Goal: Use online tool/utility: Use online tool/utility

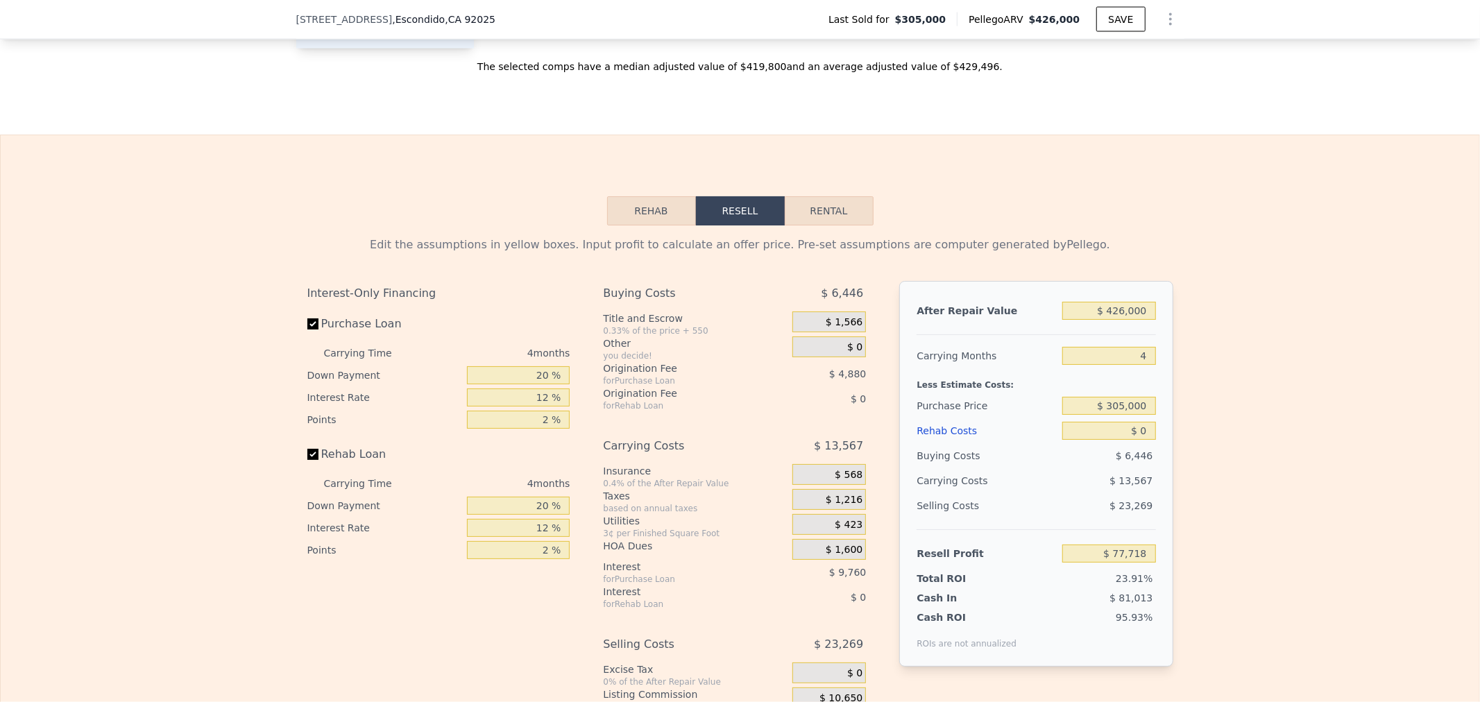
scroll to position [2056, 0]
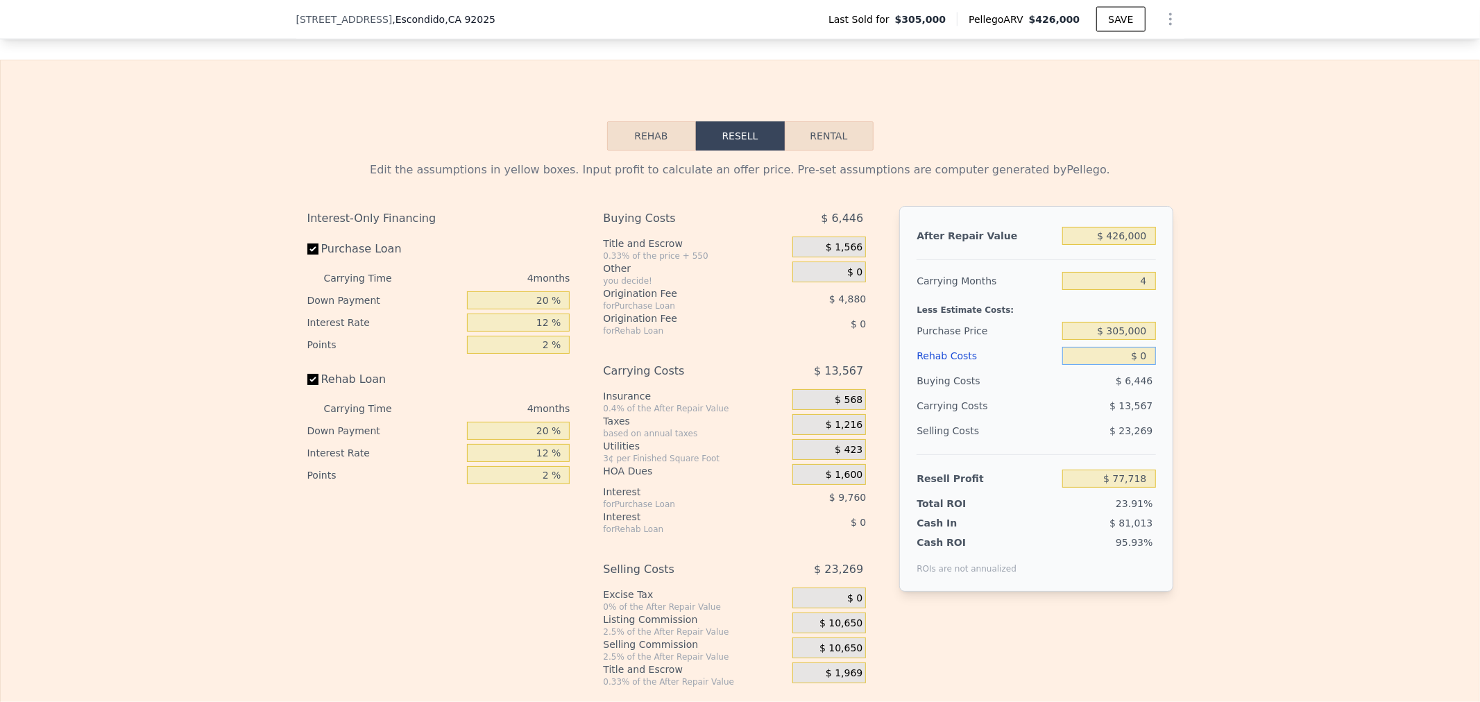
drag, startPoint x: 1105, startPoint y: 371, endPoint x: 1289, endPoint y: 361, distance: 184.9
click at [1276, 366] on div "Edit the assumptions in yellow boxes. Input profit to calculate an offer price.…" at bounding box center [740, 419] width 1479 height 537
type input "$ 15"
type input "$ 77,703"
type input "$ 150"
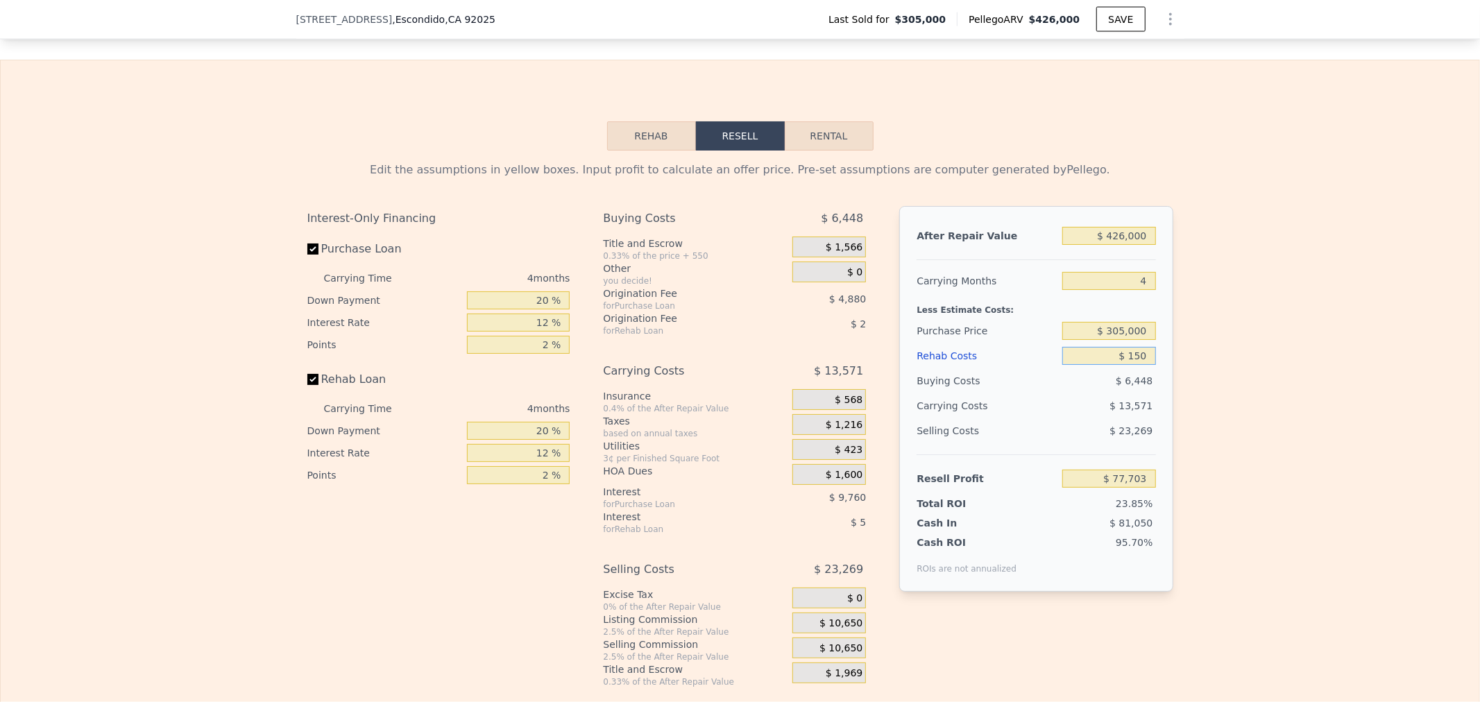
type input "$ 77,562"
type input "$ 1,500"
type input "$ 76,146"
type input "$ 15,000"
type input "$ 61,998"
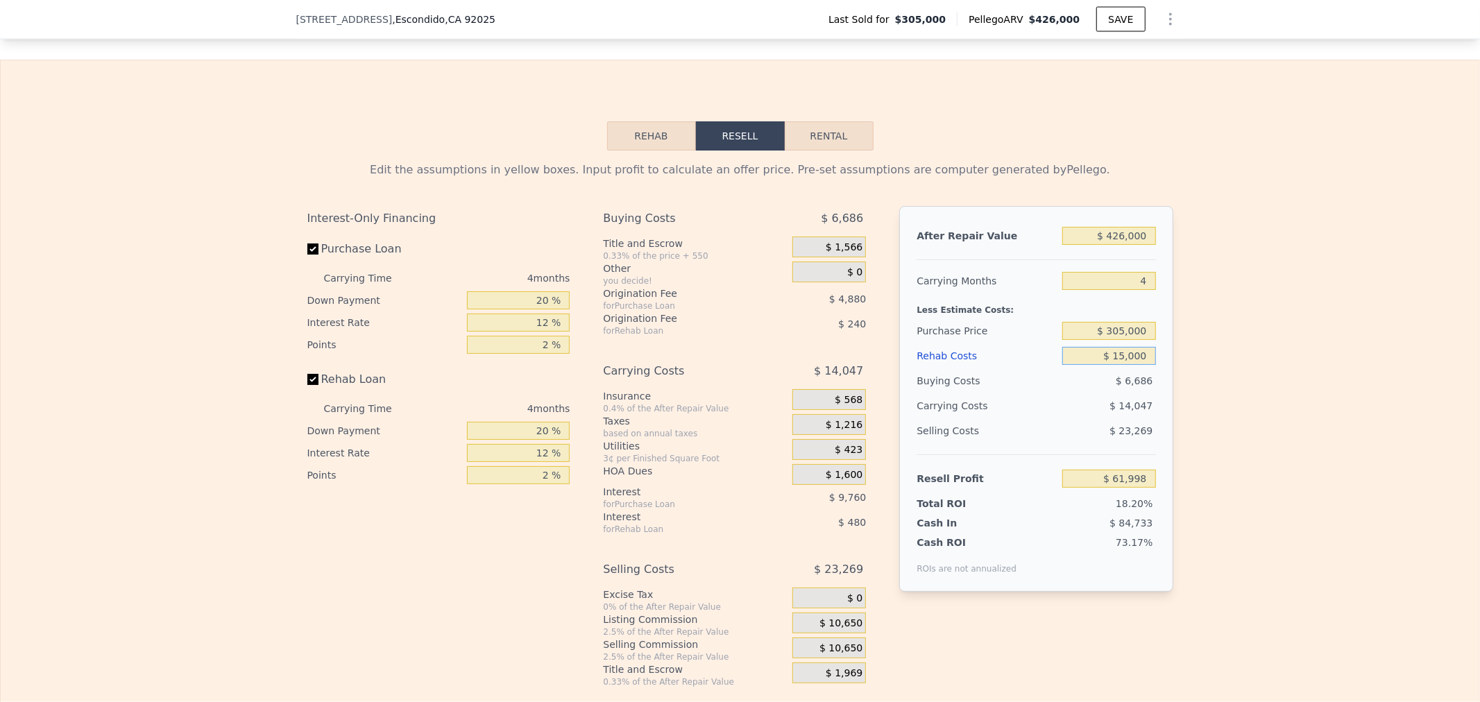
type input "$ 15,000"
drag, startPoint x: 1085, startPoint y: 493, endPoint x: 1271, endPoint y: 503, distance: 186.3
click at [1271, 503] on div "Edit the assumptions in yellow boxes. Input profit to calculate an offer price.…" at bounding box center [740, 419] width 1479 height 537
type input "$ 50,000"
type input "$ 316,413"
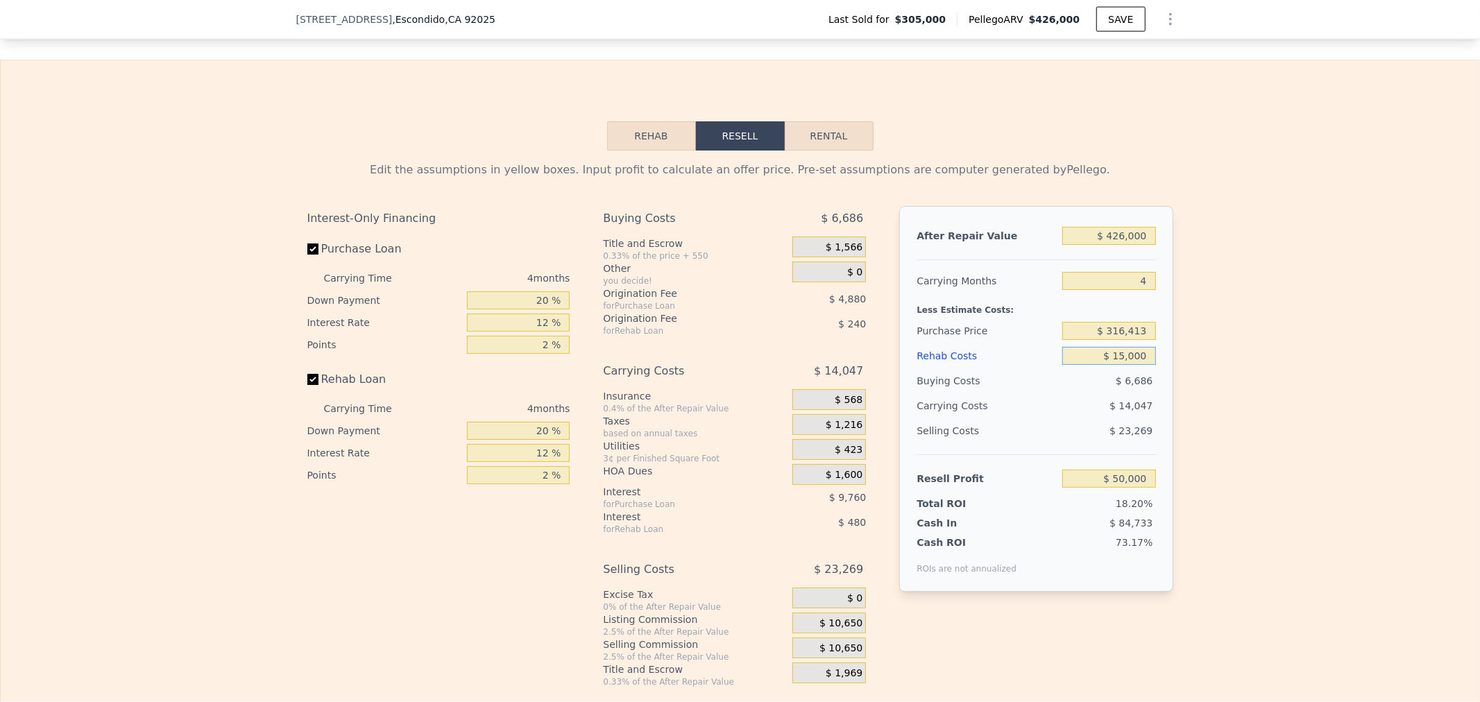
click at [1087, 365] on input "$ 15,000" at bounding box center [1109, 356] width 93 height 18
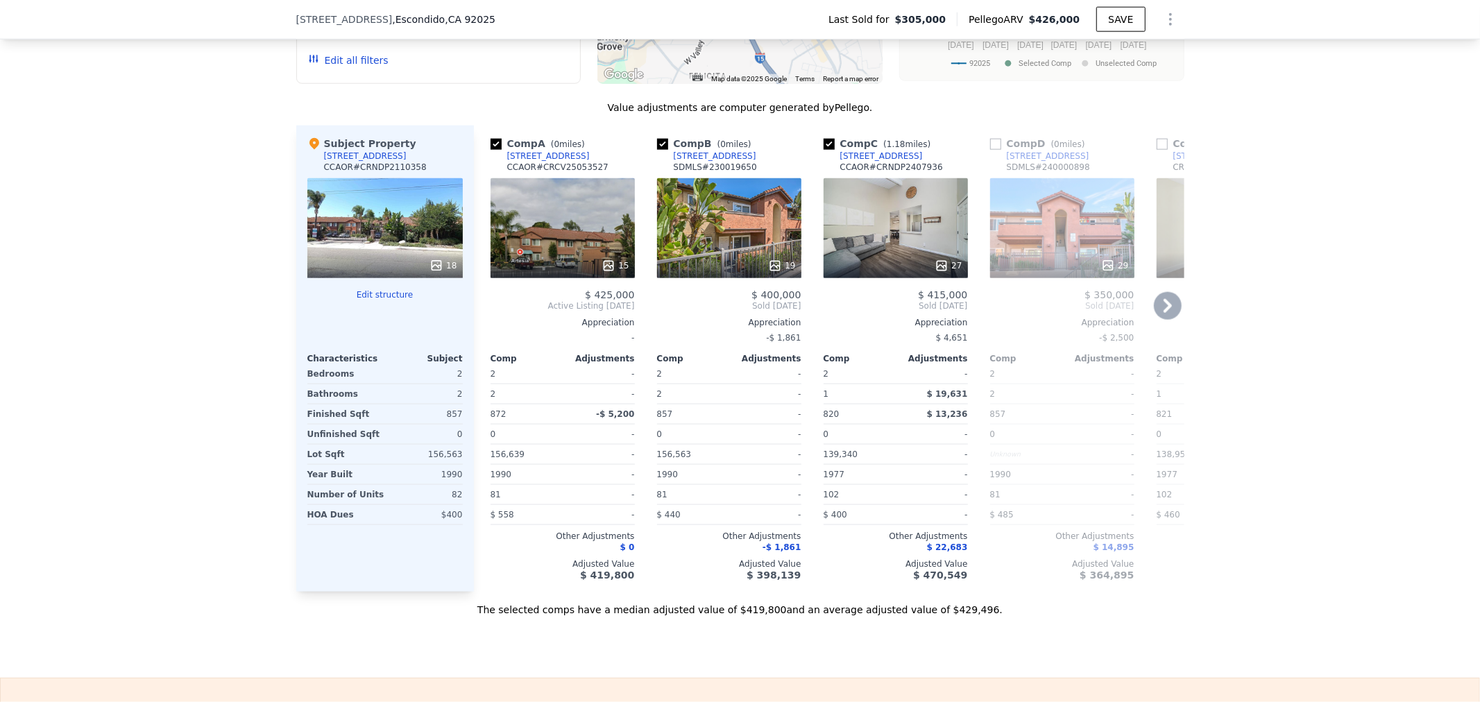
scroll to position [1233, 0]
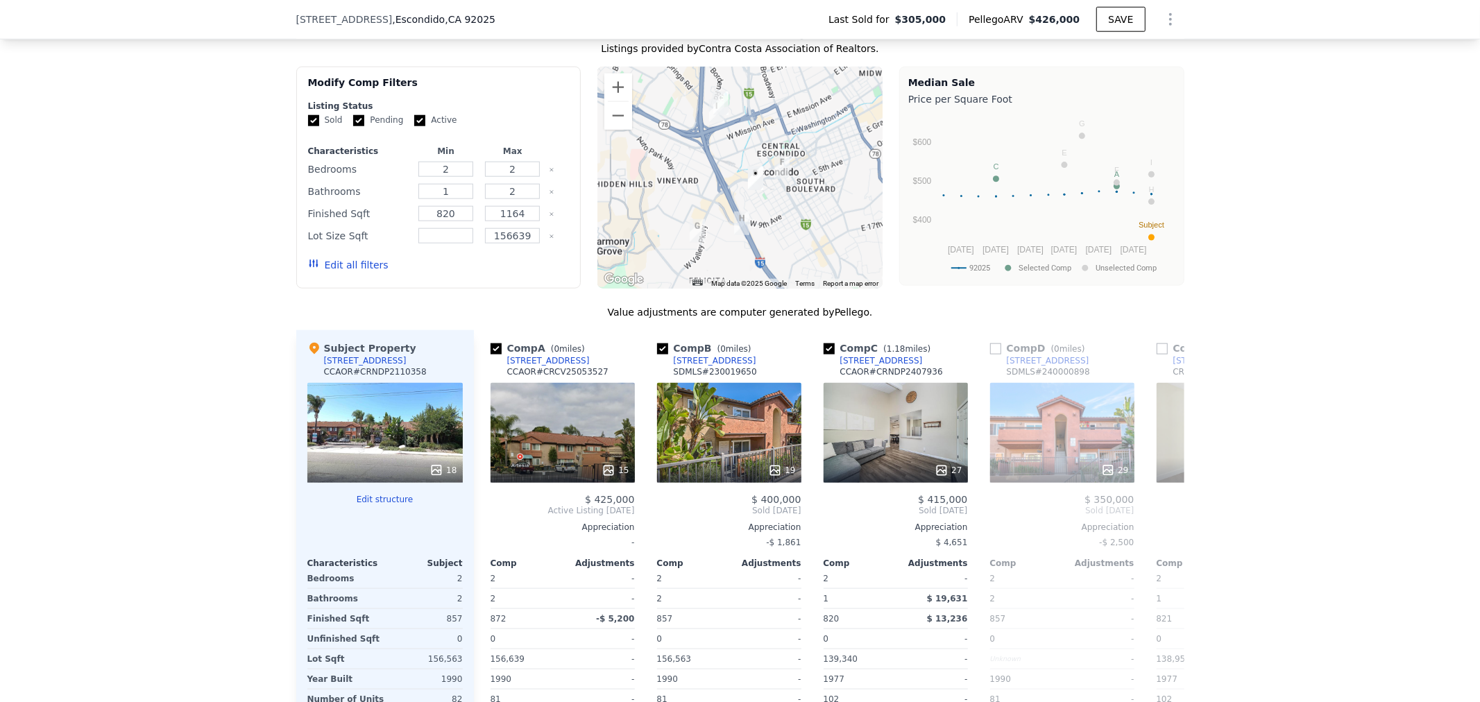
type input "$ 0"
type input "$ 77,718"
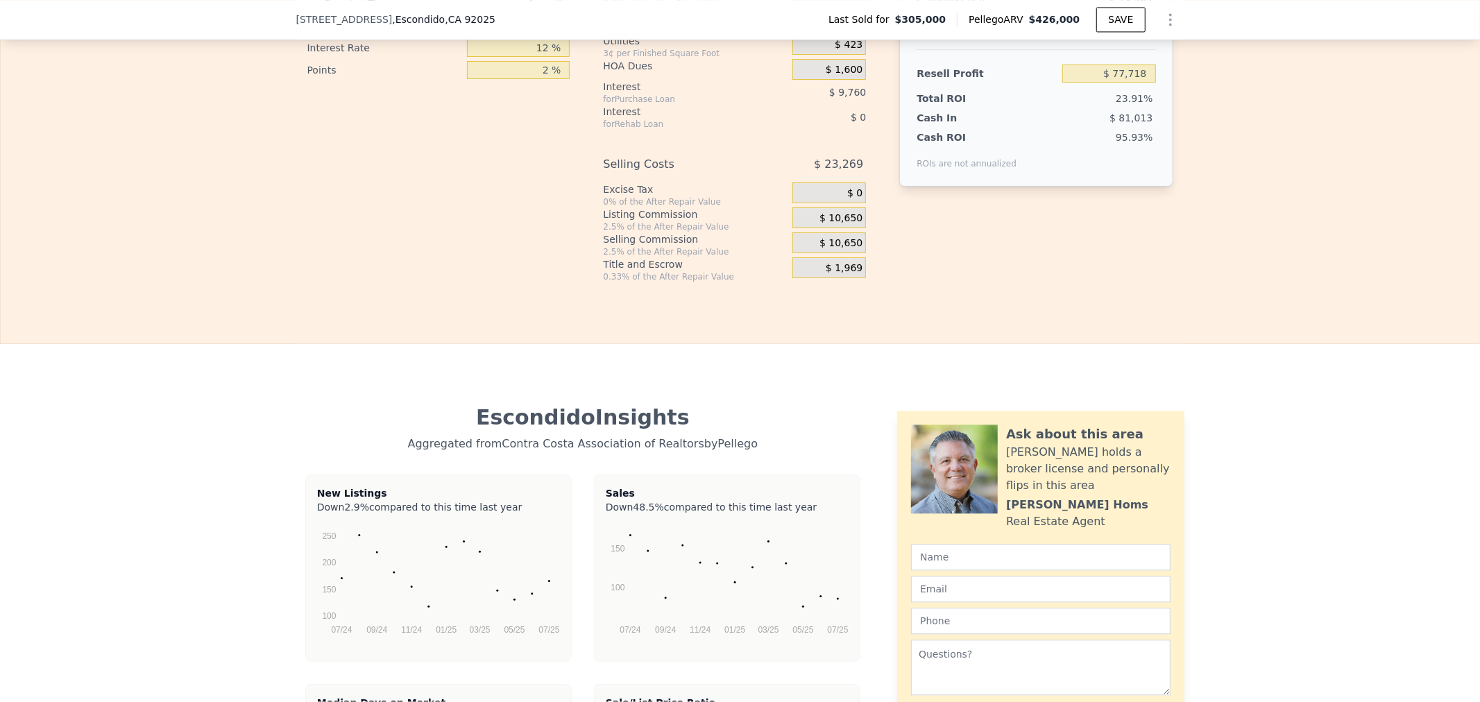
scroll to position [2051, 0]
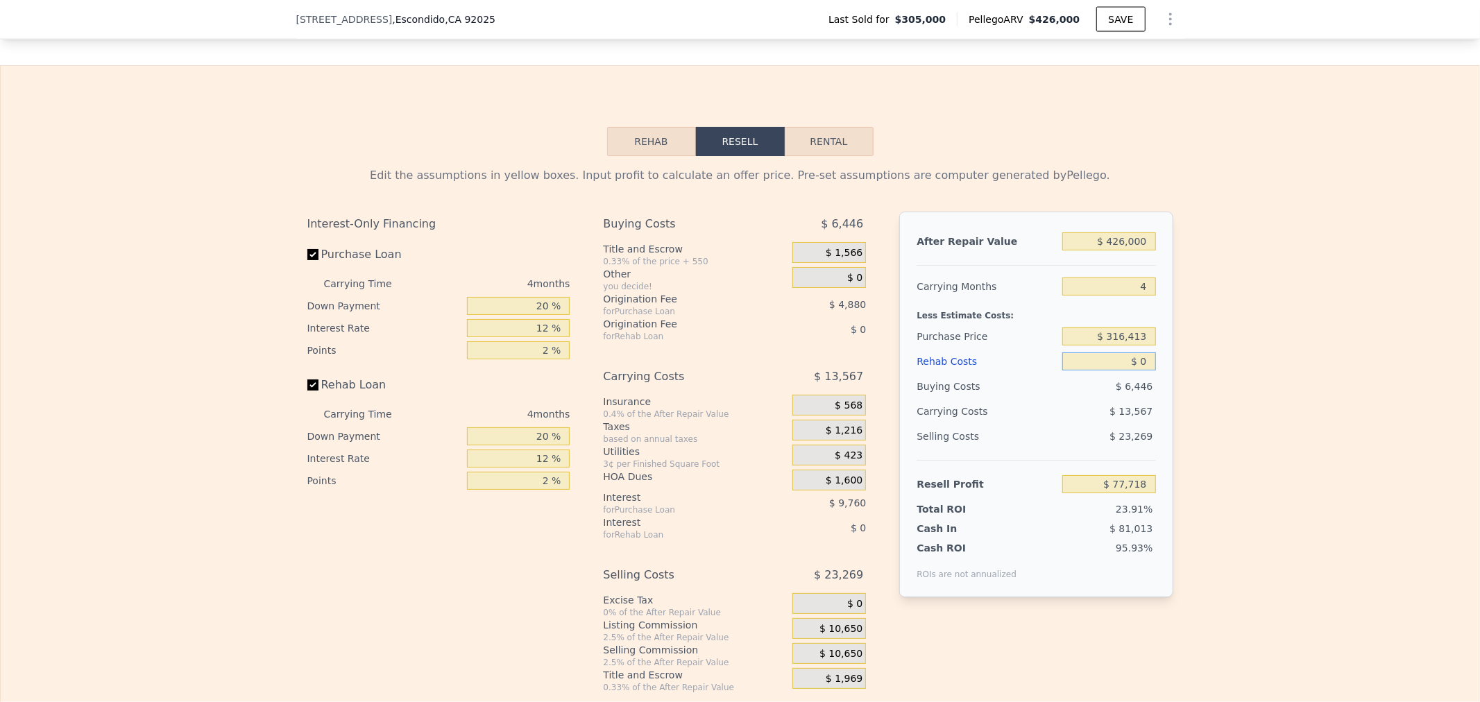
drag, startPoint x: 1072, startPoint y: 376, endPoint x: 1358, endPoint y: 403, distance: 287.8
click at [1346, 403] on div "Edit the assumptions in yellow boxes. Input profit to calculate an offer price.…" at bounding box center [740, 424] width 1479 height 537
click at [1085, 251] on input "$ 426,000" at bounding box center [1109, 241] width 93 height 18
drag, startPoint x: 1072, startPoint y: 362, endPoint x: 1076, endPoint y: 369, distance: 7.8
click at [1073, 366] on div "$ 0" at bounding box center [1109, 361] width 93 height 25
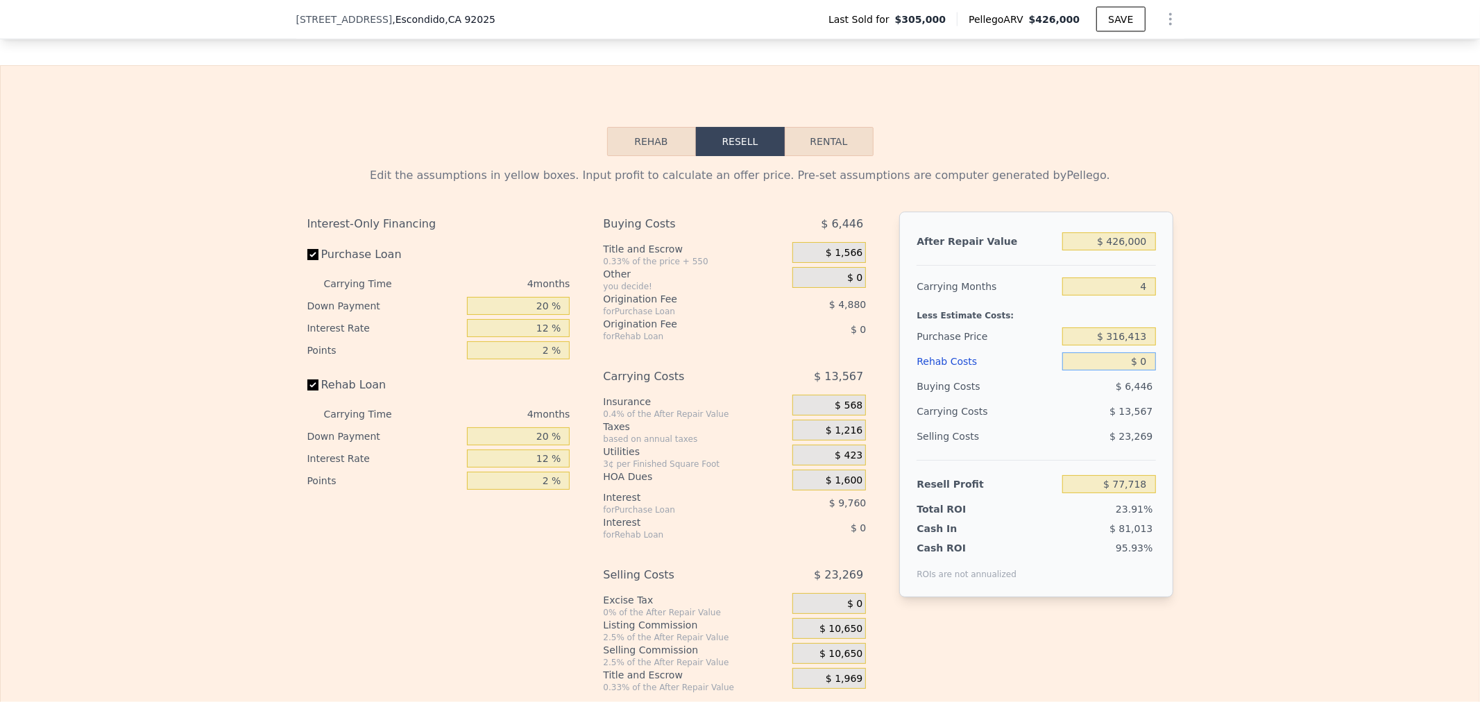
click at [1077, 370] on input "$ 0" at bounding box center [1109, 362] width 93 height 18
drag, startPoint x: 1077, startPoint y: 370, endPoint x: 1337, endPoint y: 398, distance: 261.1
click at [1320, 398] on div "Edit the assumptions in yellow boxes. Input profit to calculate an offer price.…" at bounding box center [740, 424] width 1479 height 537
type input "$ 15"
type input "$ 77,703"
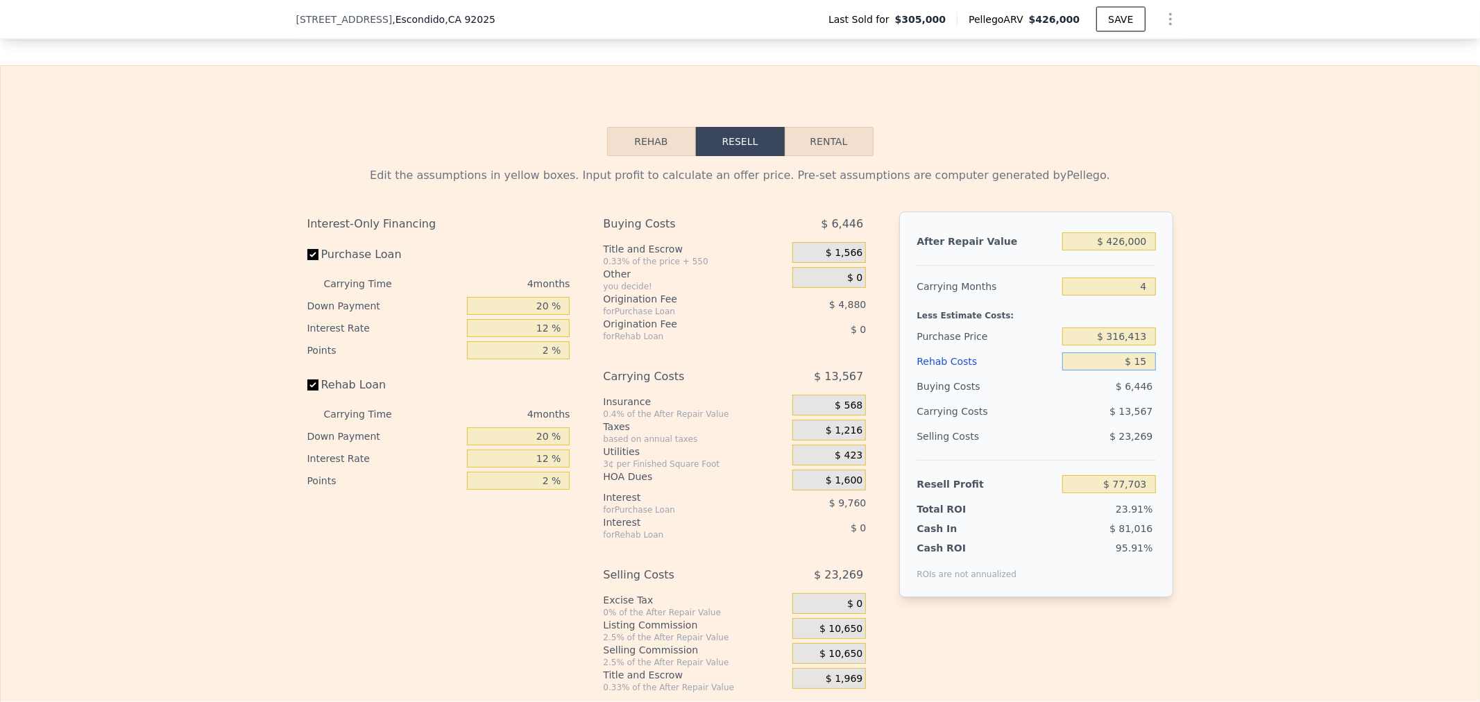
type input "$ 150"
type input "$ 77,562"
type input "$ 1,500"
type input "$ 76,146"
type input "$ 15,000"
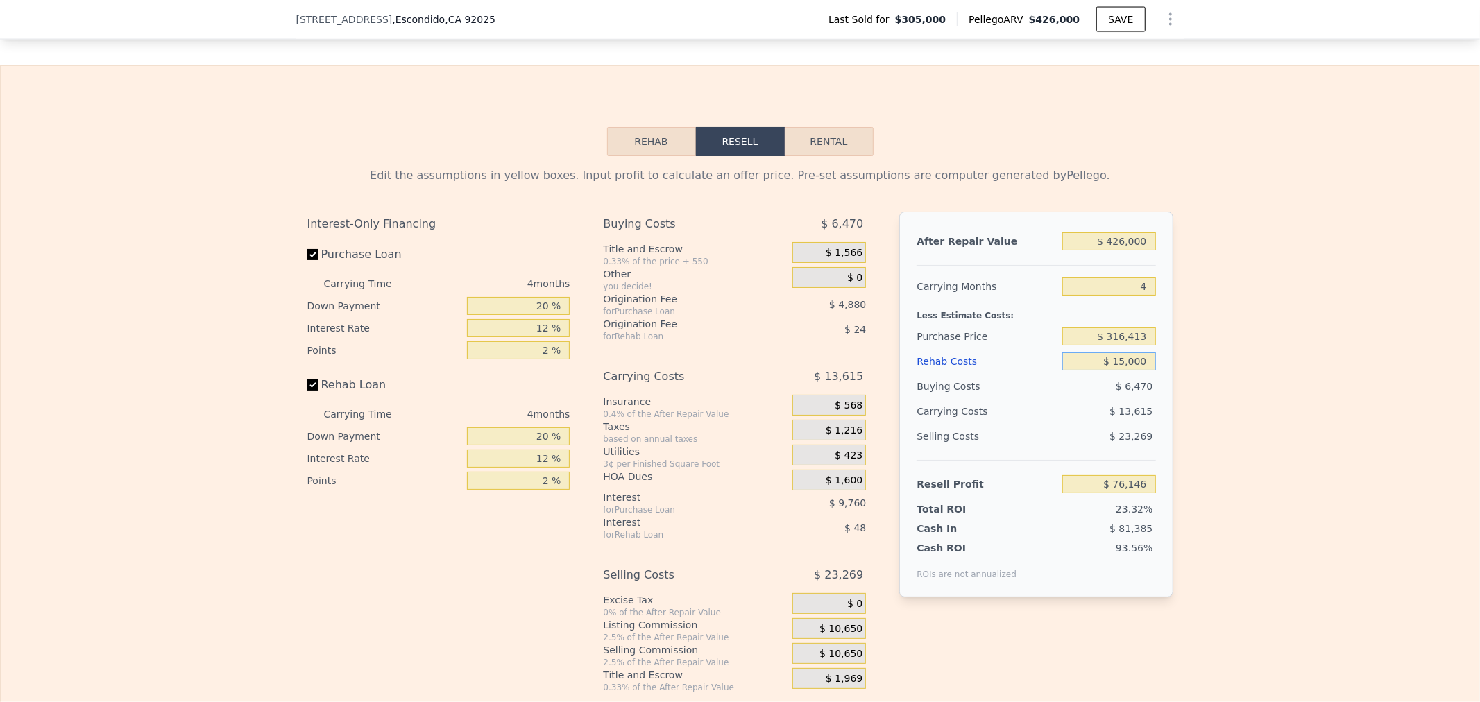
type input "$ 61,998"
click at [1092, 371] on input "$ 15,000" at bounding box center [1109, 362] width 93 height 18
drag, startPoint x: 1092, startPoint y: 375, endPoint x: 1246, endPoint y: 378, distance: 153.4
click at [1246, 378] on div "Edit the assumptions in yellow boxes. Input profit to calculate an offer price.…" at bounding box center [740, 424] width 1479 height 537
type input "$ 12"
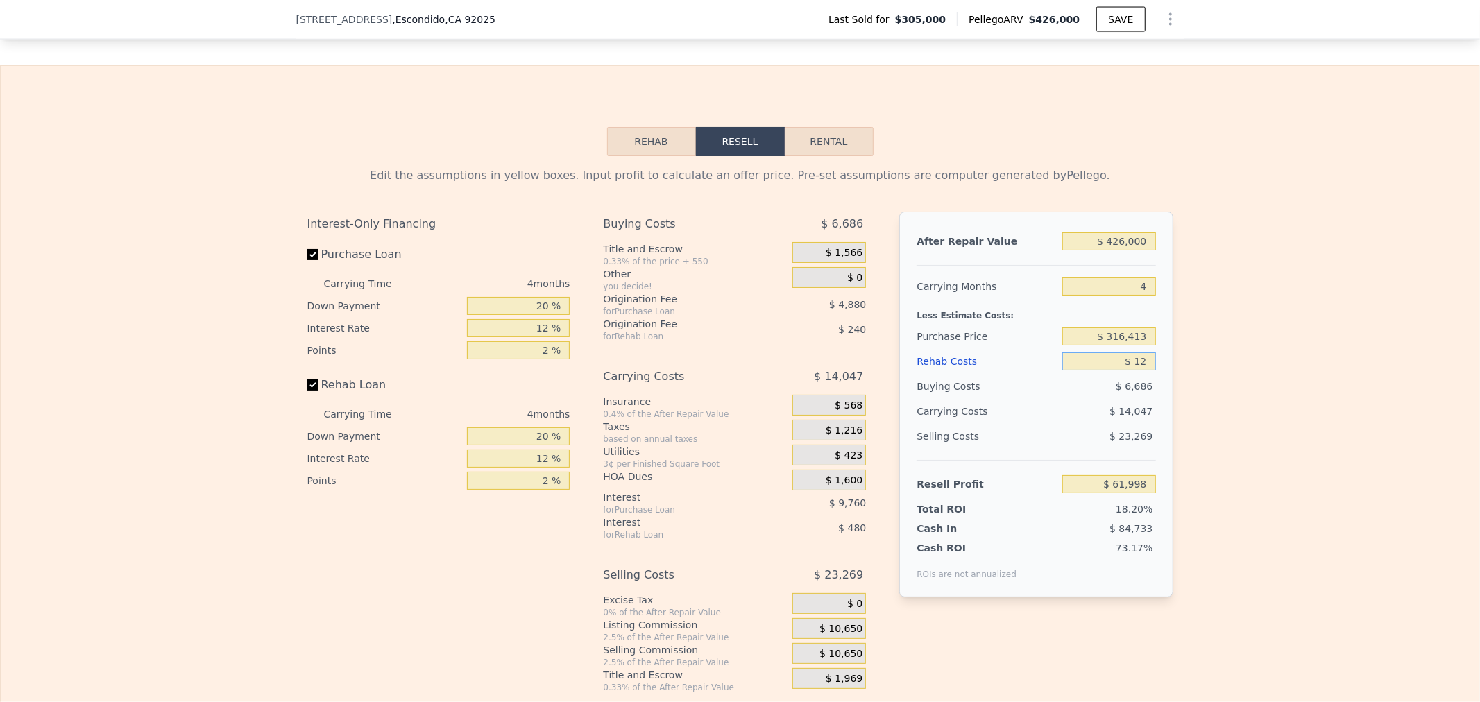
type input "$ 77,706"
type input "$ 120"
type input "$ 77,592"
type input "$ 1,200"
type input "$ 76,459"
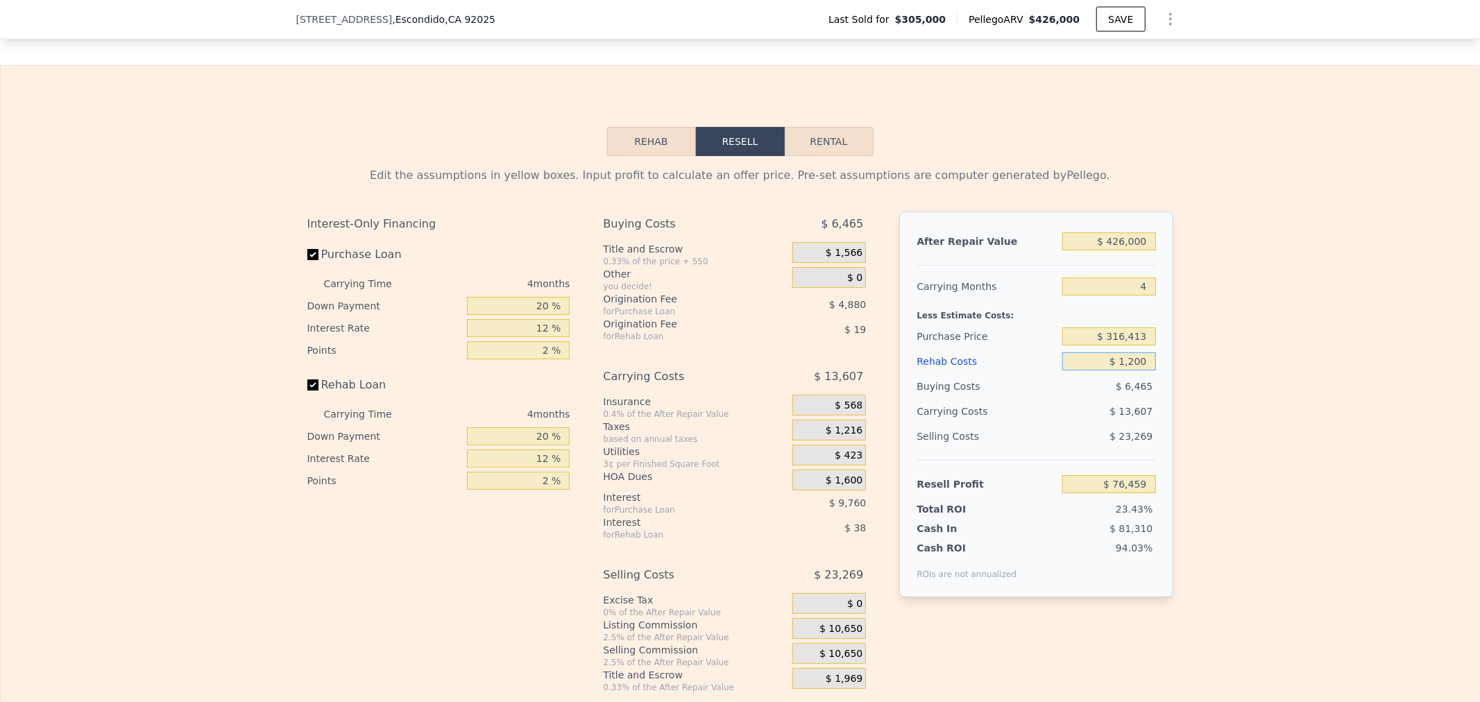
type input "$ 12,000"
type input "$ 65,142"
type input "$ 12,000"
click at [1079, 489] on input "$ 65,142" at bounding box center [1109, 484] width 93 height 18
drag, startPoint x: 1080, startPoint y: 493, endPoint x: 1344, endPoint y: 495, distance: 264.4
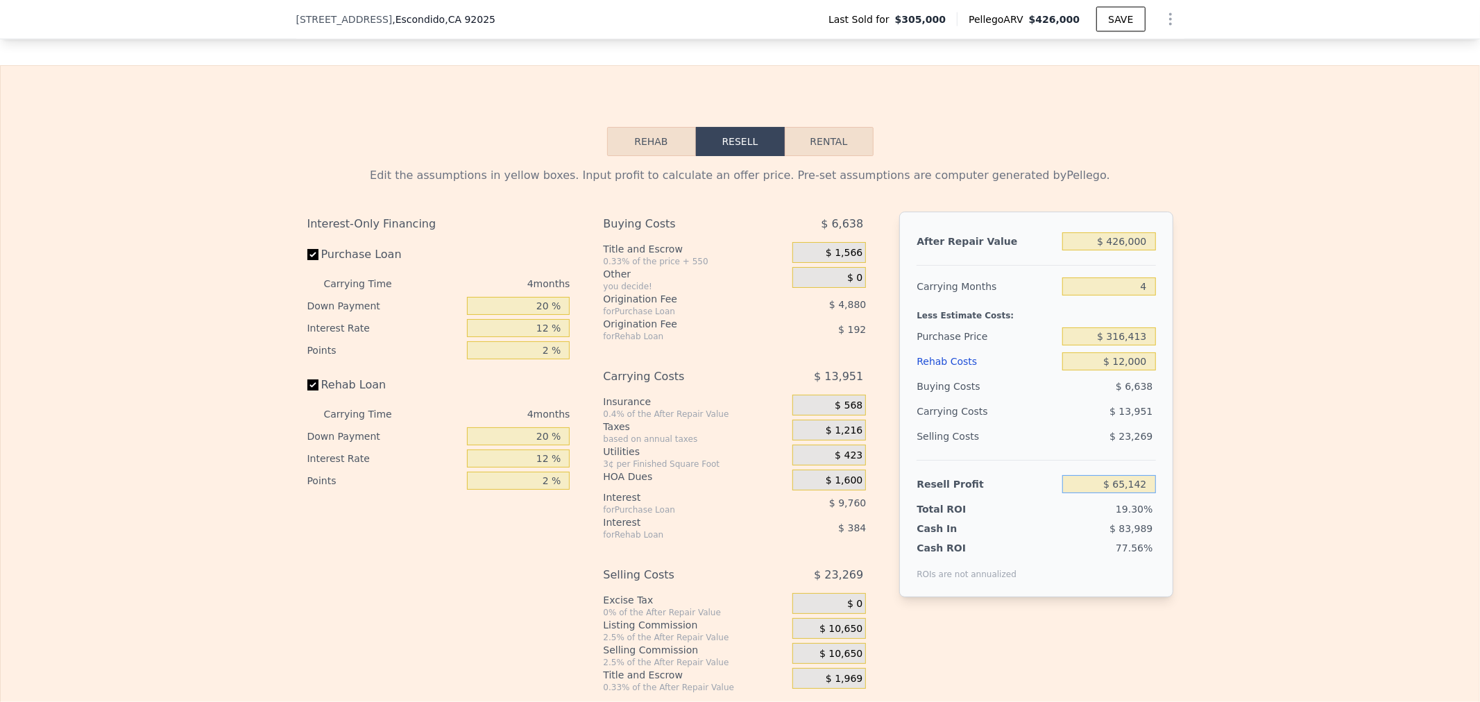
click at [1344, 495] on div "Edit the assumptions in yellow boxes. Input profit to calculate an offer price.…" at bounding box center [740, 424] width 1479 height 537
type input "$ 60,000"
click at [1072, 369] on input "$ 12,000" at bounding box center [1109, 362] width 93 height 18
type input "$ 309,892"
drag, startPoint x: 1072, startPoint y: 496, endPoint x: 1323, endPoint y: 514, distance: 252.5
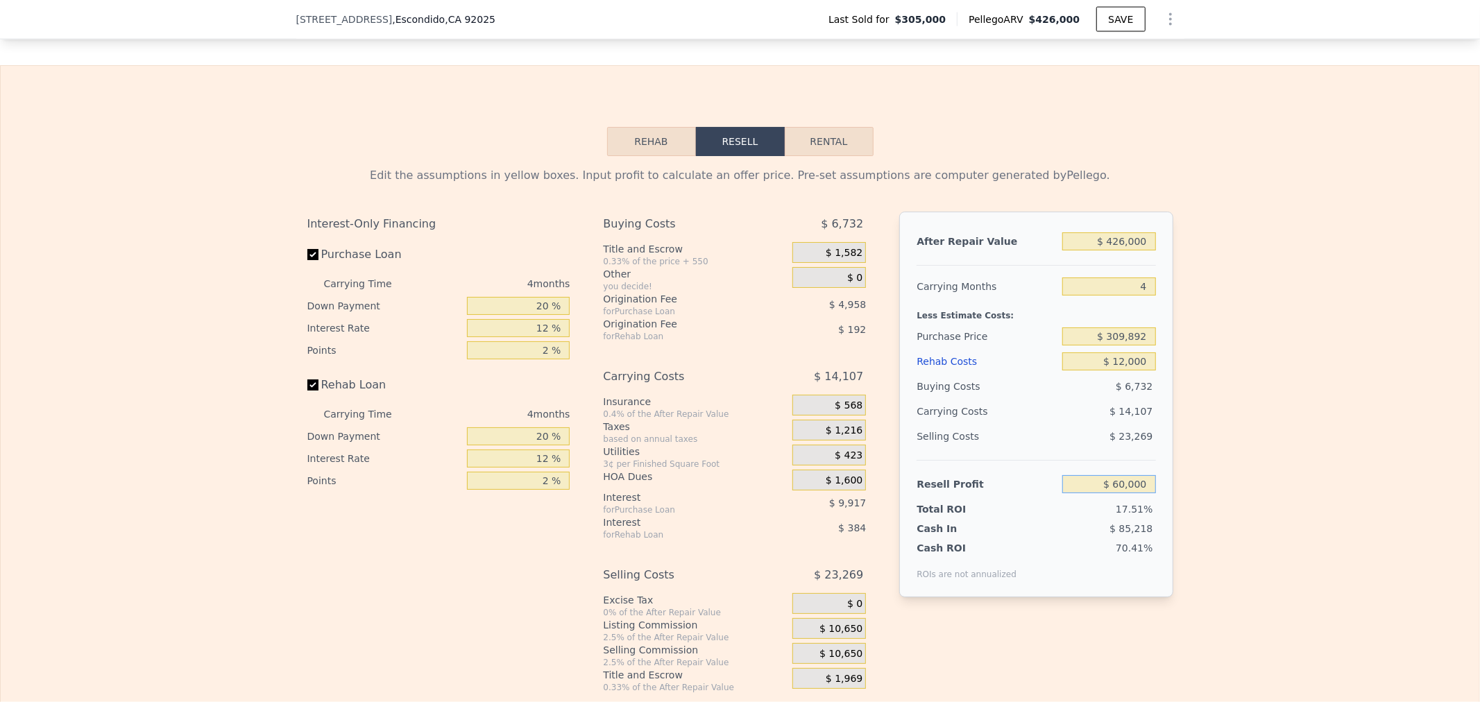
click at [1323, 514] on div "Edit the assumptions in yellow boxes. Input profit to calculate an offer price.…" at bounding box center [740, 424] width 1479 height 537
type input "$ 50,000"
type input "$ 319,404"
click at [1063, 371] on input "$ 12,000" at bounding box center [1109, 362] width 93 height 18
